Goal: Task Accomplishment & Management: Manage account settings

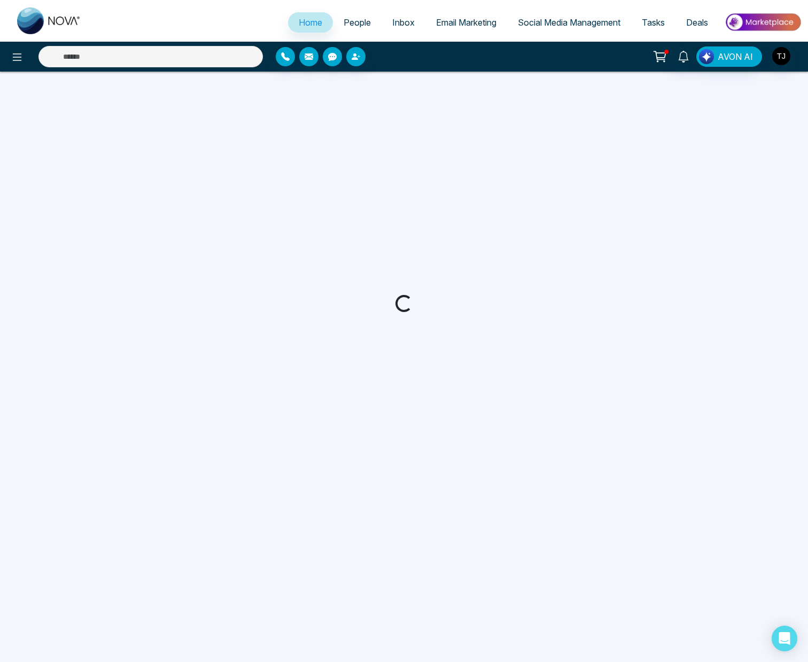
select select "*"
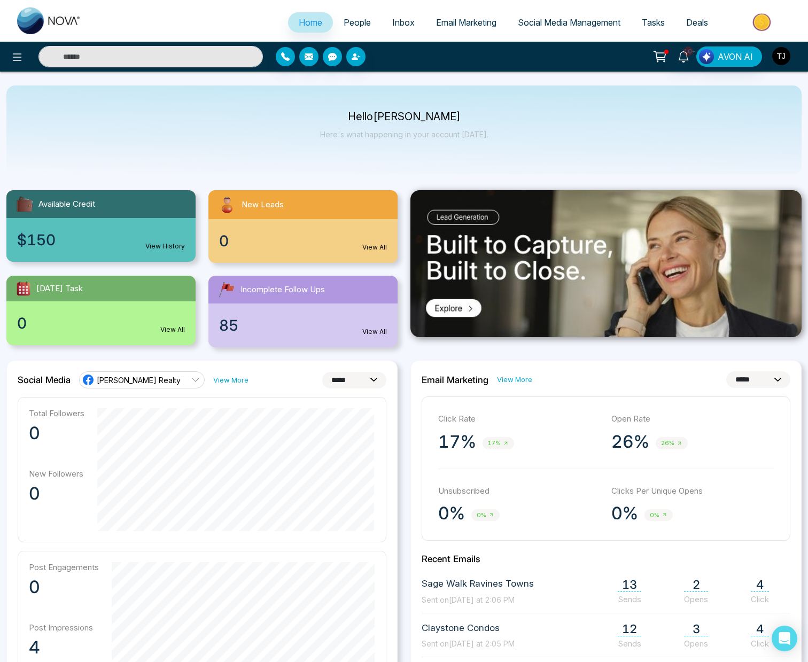
click at [789, 57] on img "button" at bounding box center [781, 56] width 18 height 18
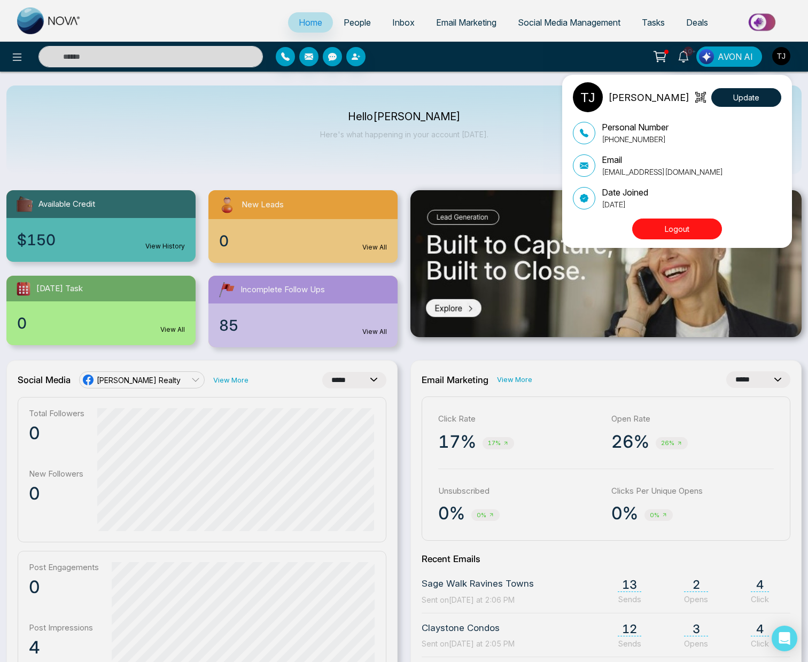
click at [665, 229] on button "Logout" at bounding box center [677, 229] width 90 height 21
